Goal: Information Seeking & Learning: Learn about a topic

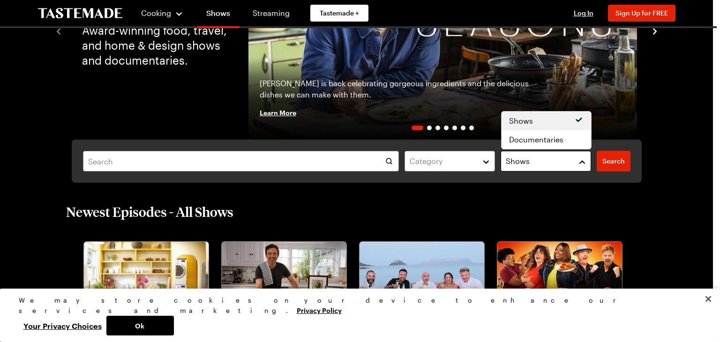
click at [518, 158] on span "Shows" at bounding box center [518, 161] width 24 height 11
click at [582, 162] on button "Shows" at bounding box center [545, 161] width 90 height 21
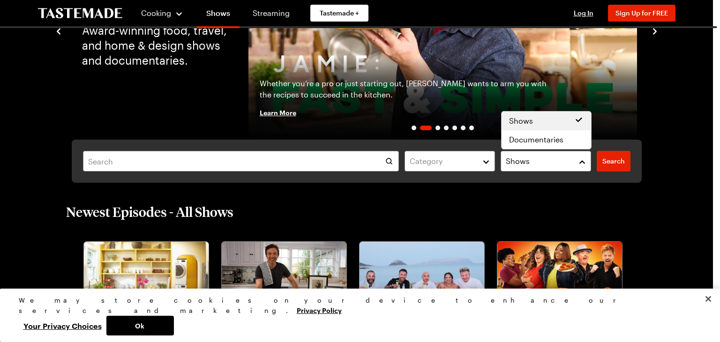
click at [316, 167] on div "Category Shows Search Search" at bounding box center [357, 161] width 570 height 43
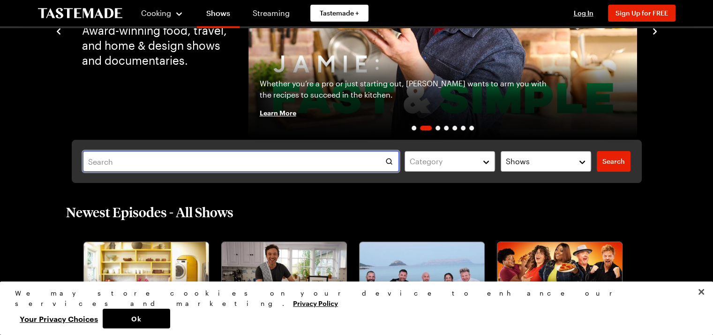
click at [247, 156] on input "text" at bounding box center [241, 161] width 316 height 21
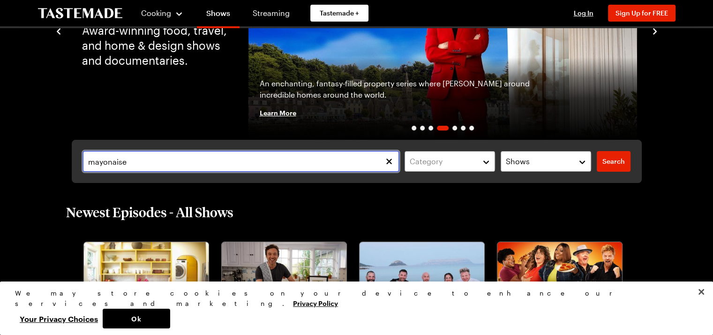
click at [114, 160] on input "mayonaise" at bounding box center [241, 161] width 316 height 21
type input "mayonnaise"
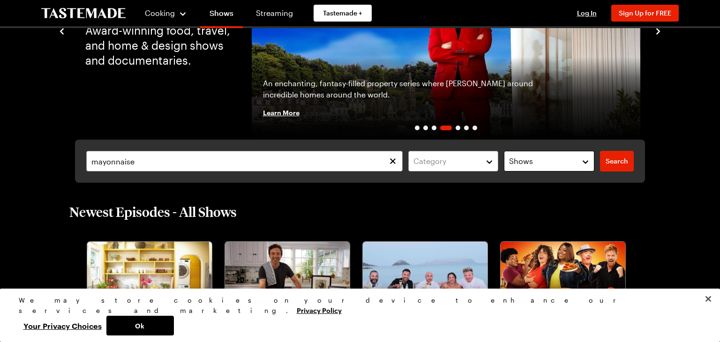
click at [547, 161] on div "Shows" at bounding box center [542, 161] width 66 height 11
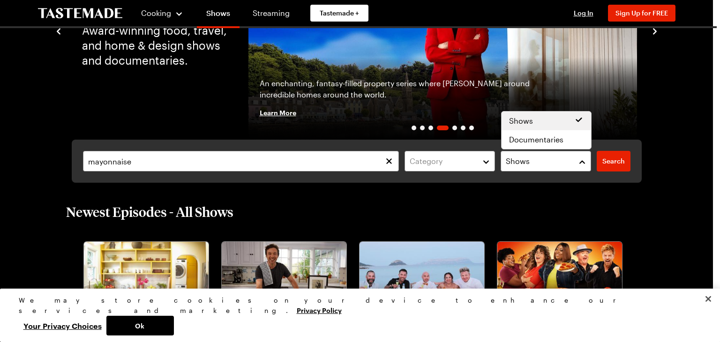
click at [605, 166] on div "mayonnaise Category Shows Search Search" at bounding box center [357, 161] width 570 height 43
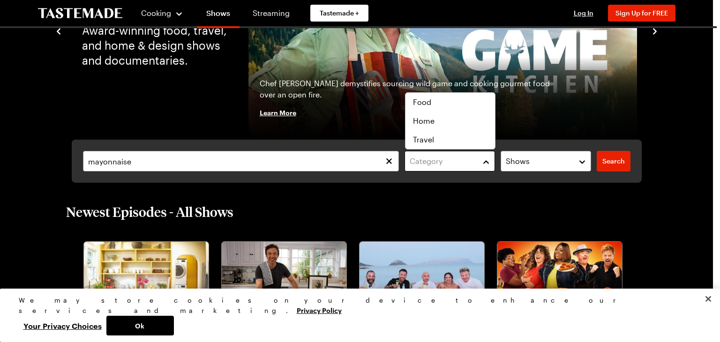
click at [476, 162] on button "Category" at bounding box center [449, 161] width 90 height 21
click at [457, 105] on div "Food" at bounding box center [450, 102] width 74 height 11
click at [613, 161] on div "mayonnaise Category ( 1 ) Clear Shows Search Search" at bounding box center [357, 161] width 570 height 43
